Goal: Task Accomplishment & Management: Manage account settings

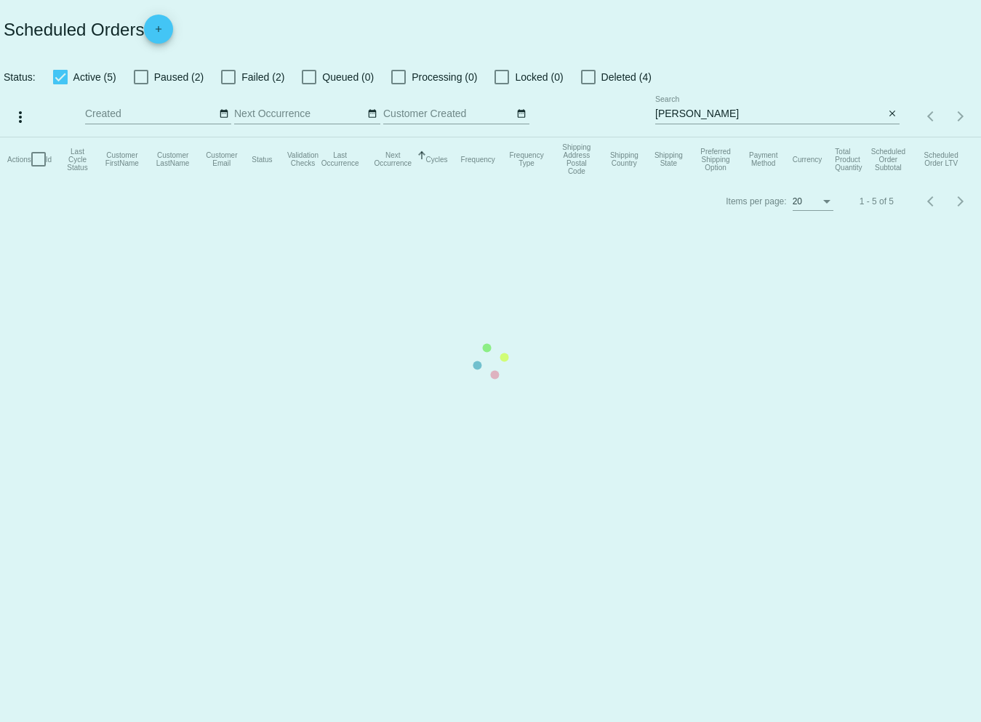
click at [694, 137] on mat-table "Actions Id Last Cycle Status Customer FirstName Customer LastName Customer Emai…" at bounding box center [490, 159] width 981 height 44
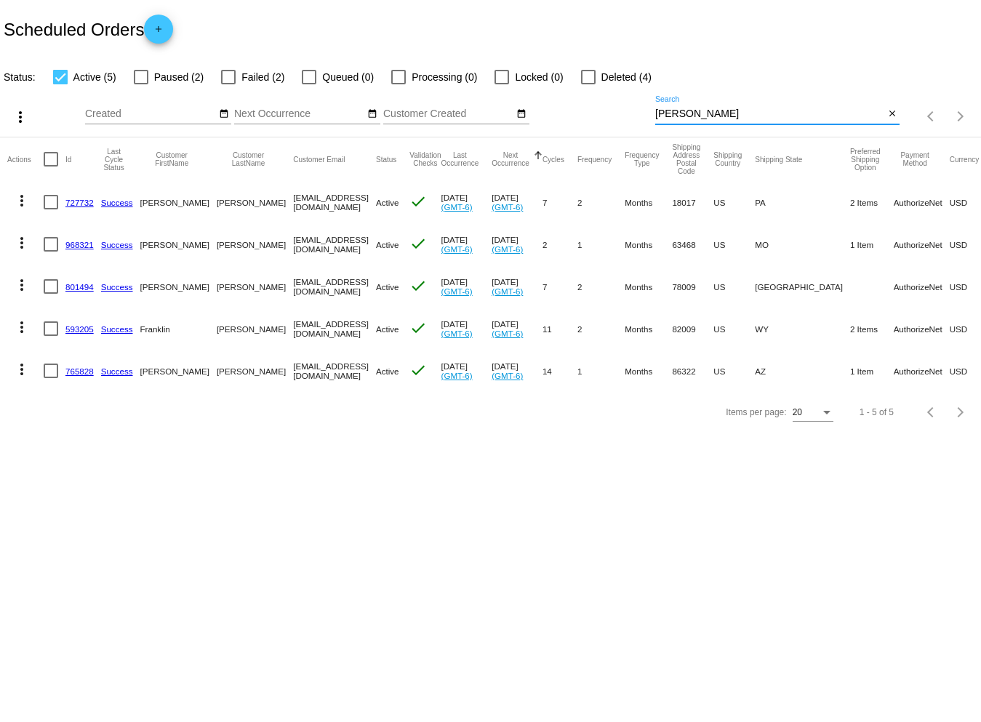
drag, startPoint x: 693, startPoint y: 113, endPoint x: 504, endPoint y: 113, distance: 189.0
click at [504, 113] on div "more_vert Sep Jan Feb Mar [DATE]" at bounding box center [490, 112] width 981 height 52
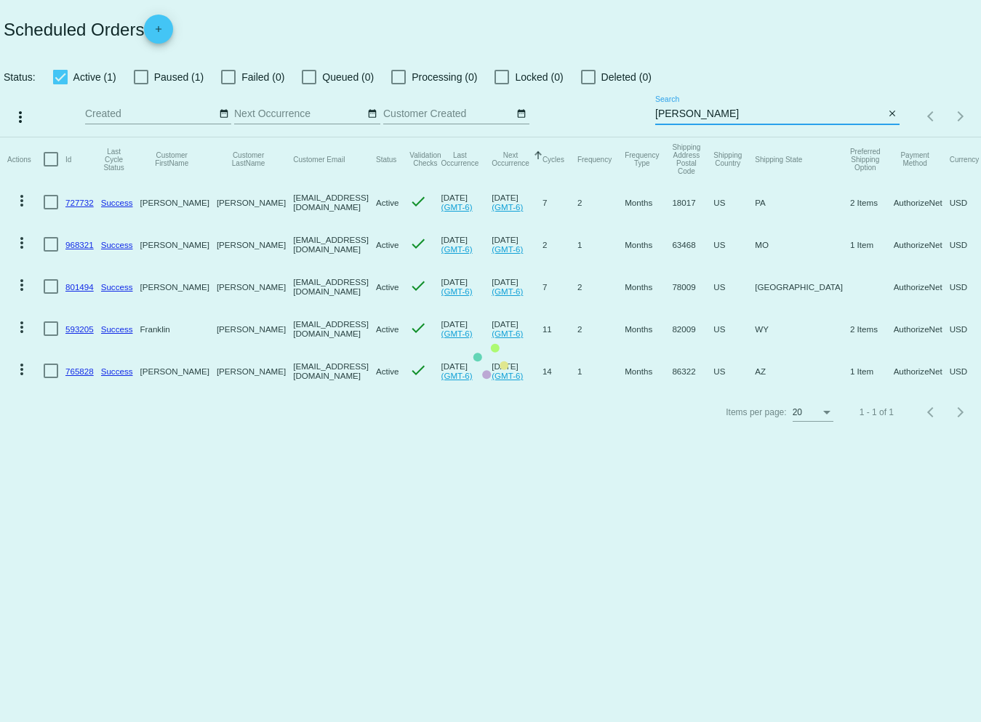
type input "[PERSON_NAME]"
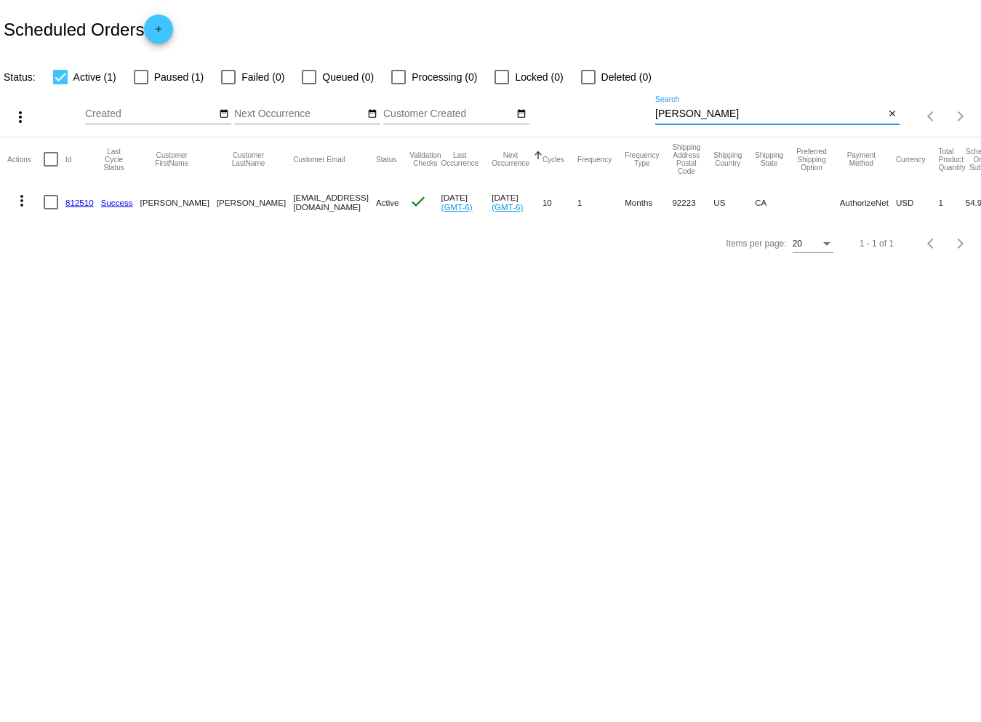
click at [20, 196] on mat-icon "more_vert" at bounding box center [21, 200] width 17 height 17
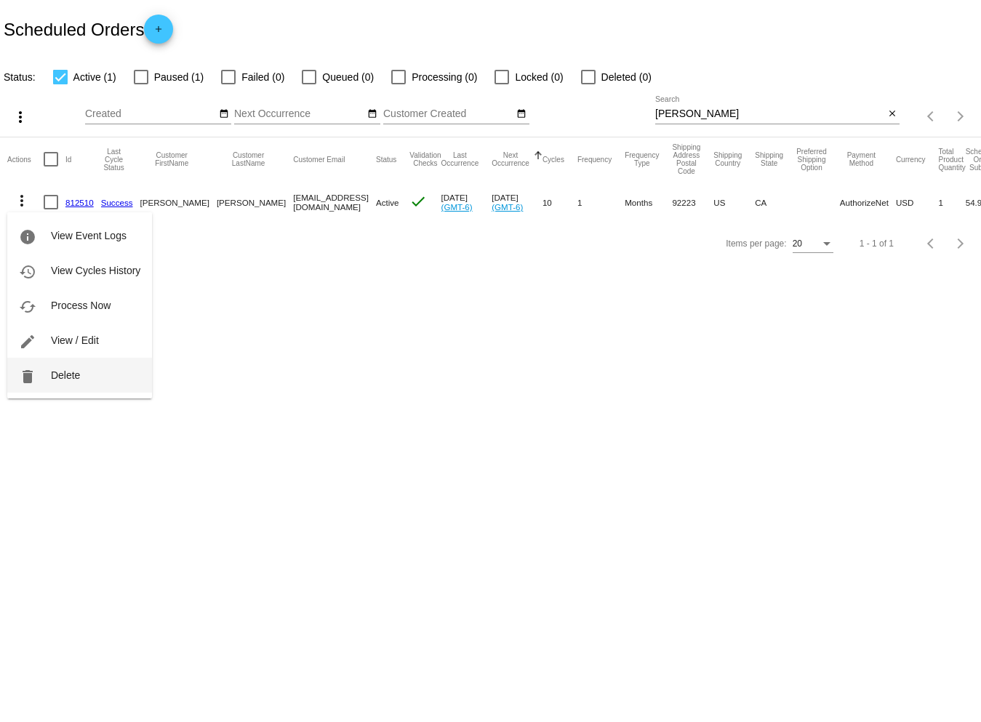
click at [49, 372] on button "delete Delete" at bounding box center [79, 375] width 145 height 35
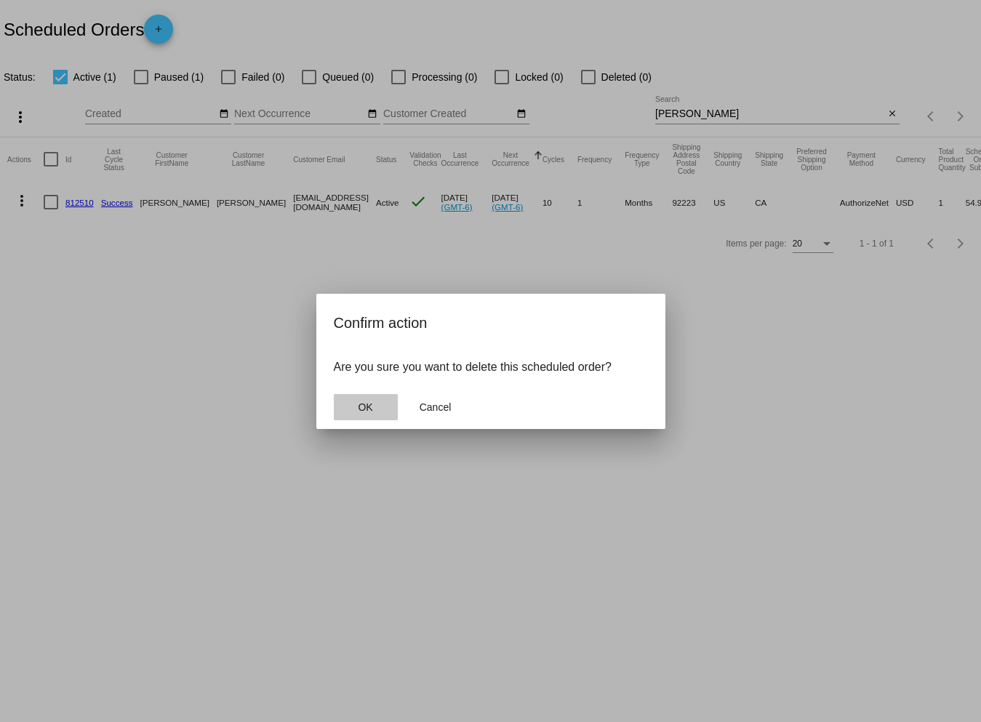
click at [368, 404] on span "OK" at bounding box center [365, 407] width 15 height 12
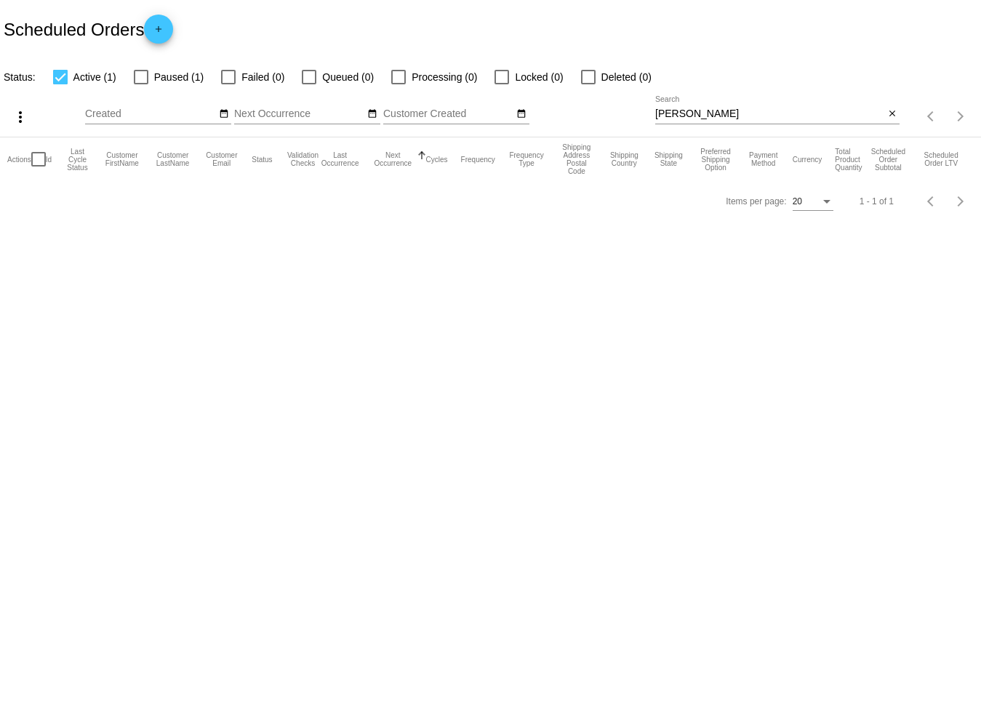
click at [587, 76] on div at bounding box center [588, 77] width 15 height 15
click at [587, 84] on input "Deleted (0)" at bounding box center [587, 84] width 1 height 1
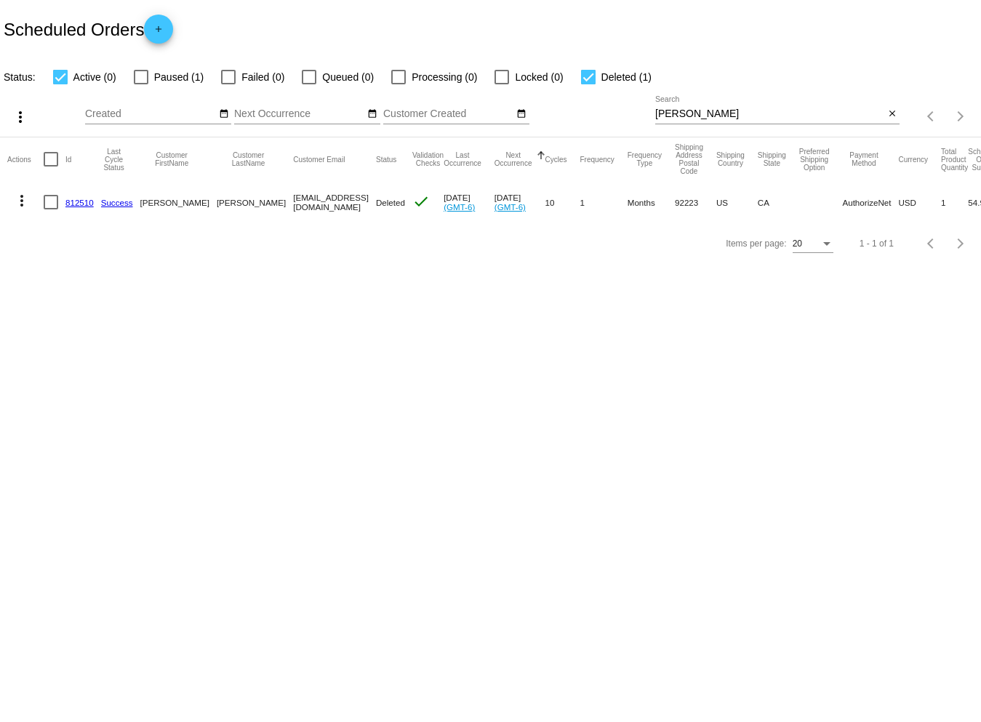
drag, startPoint x: 585, startPoint y: 71, endPoint x: 497, endPoint y: 33, distance: 96.7
click at [587, 72] on div at bounding box center [588, 77] width 15 height 15
click at [587, 84] on input "Deleted (1)" at bounding box center [587, 84] width 1 height 1
checkbox input "false"
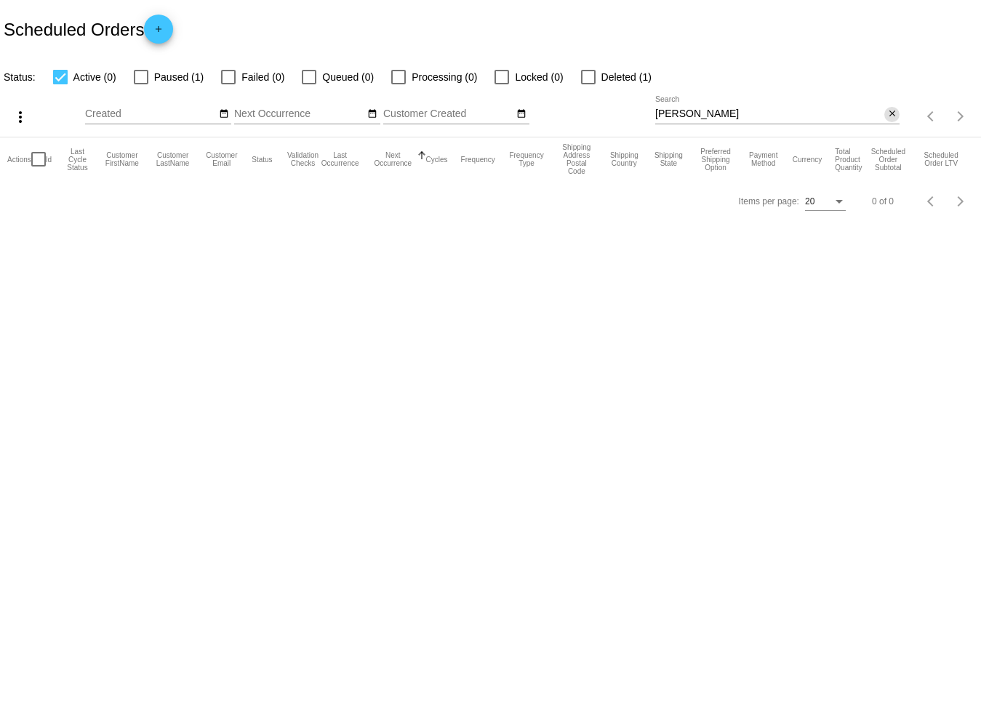
click at [892, 115] on mat-icon "close" at bounding box center [892, 114] width 10 height 12
